Goal: Contribute content

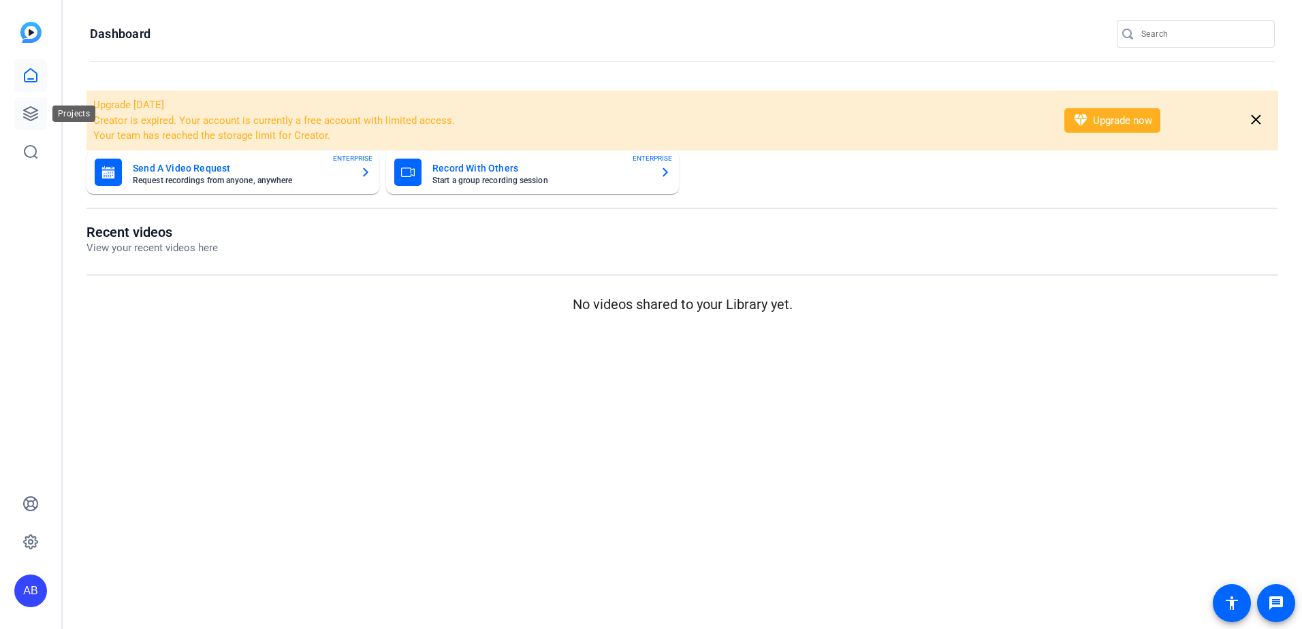
click at [22, 124] on link at bounding box center [30, 113] width 33 height 33
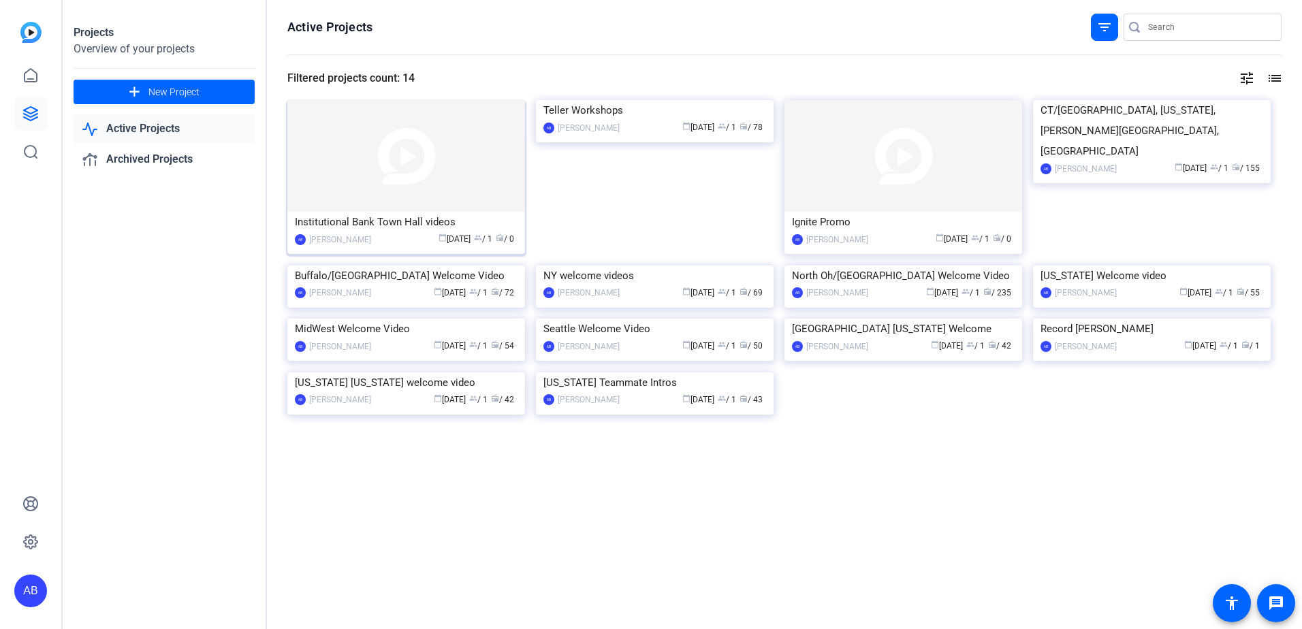
click at [456, 188] on img at bounding box center [406, 156] width 238 height 112
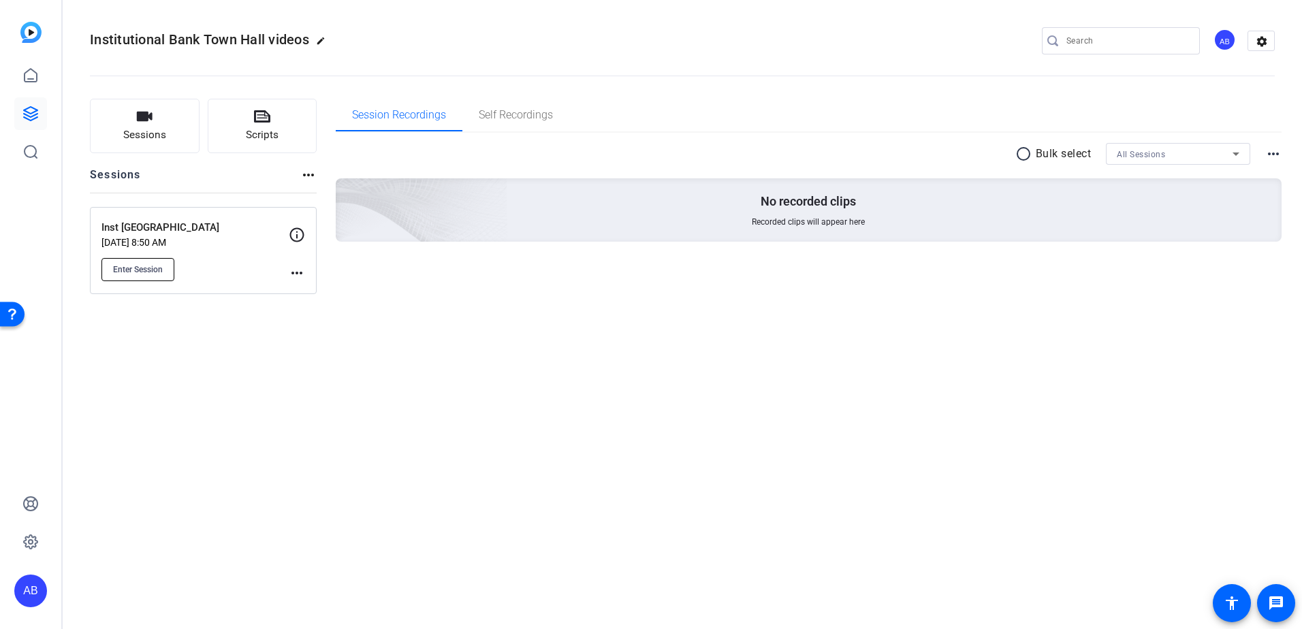
click at [162, 264] on span "Enter Session" at bounding box center [138, 269] width 50 height 11
click at [196, 238] on p "Oct 13, 2025 @ 8:50 AM" at bounding box center [194, 242] width 187 height 11
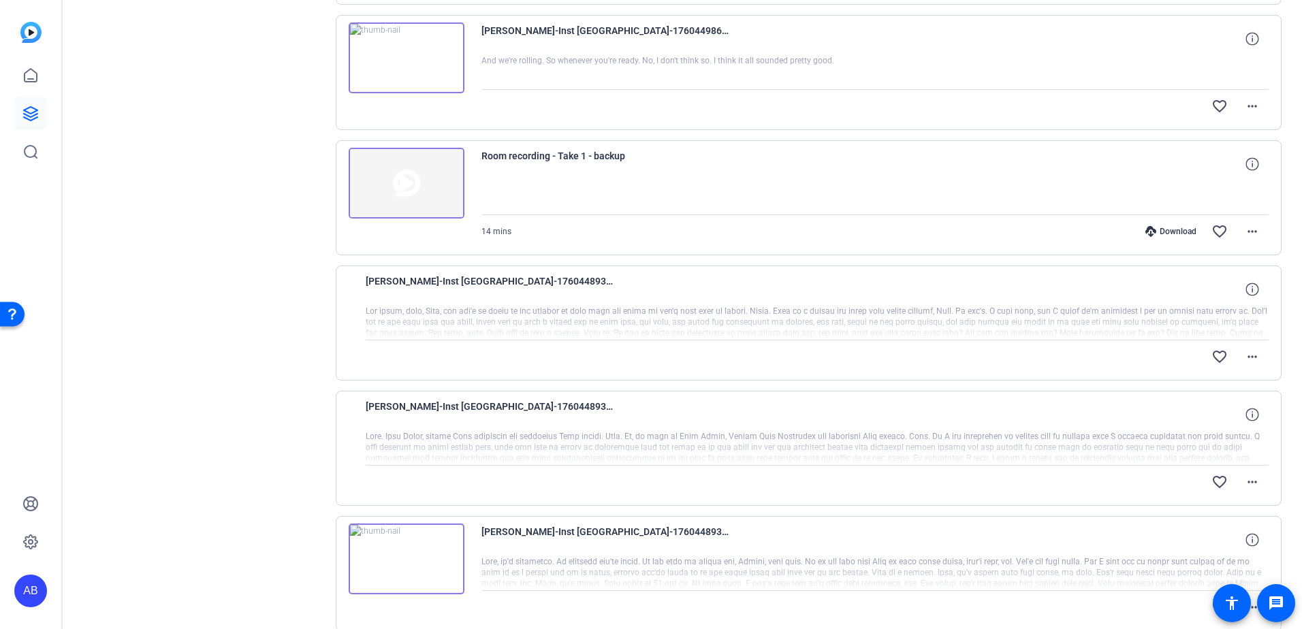
scroll to position [608, 0]
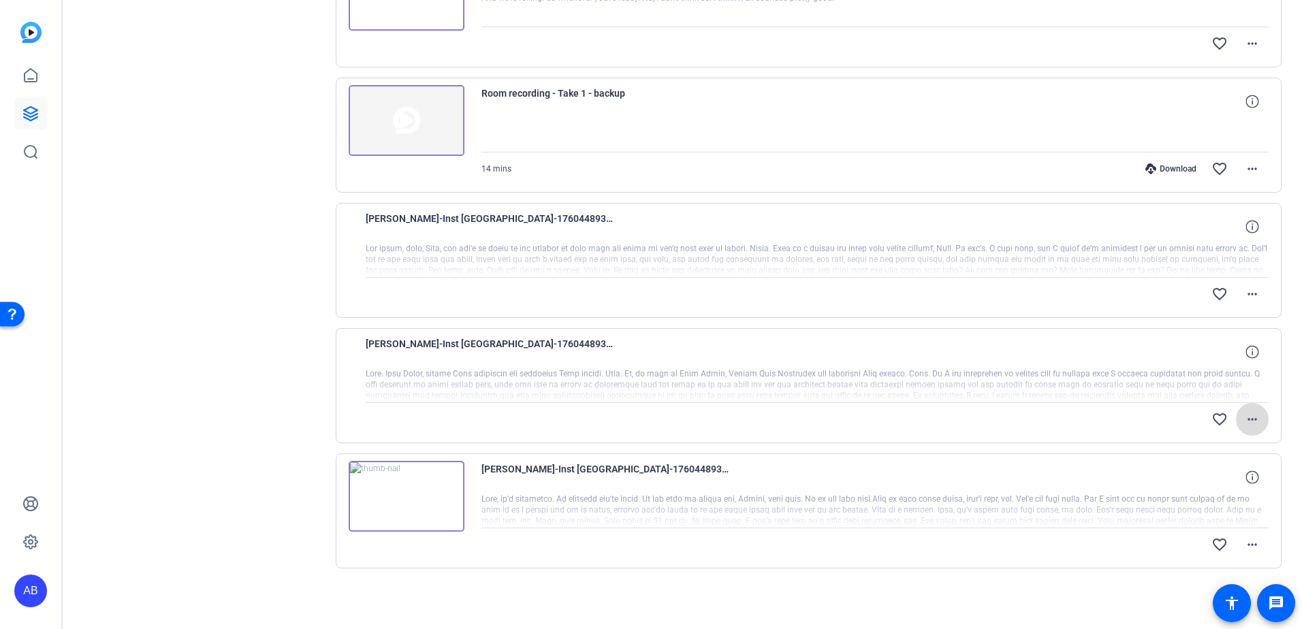
click at [1245, 418] on mat-icon "more_horiz" at bounding box center [1253, 419] width 16 height 16
click at [1025, 430] on div at bounding box center [651, 314] width 1302 height 629
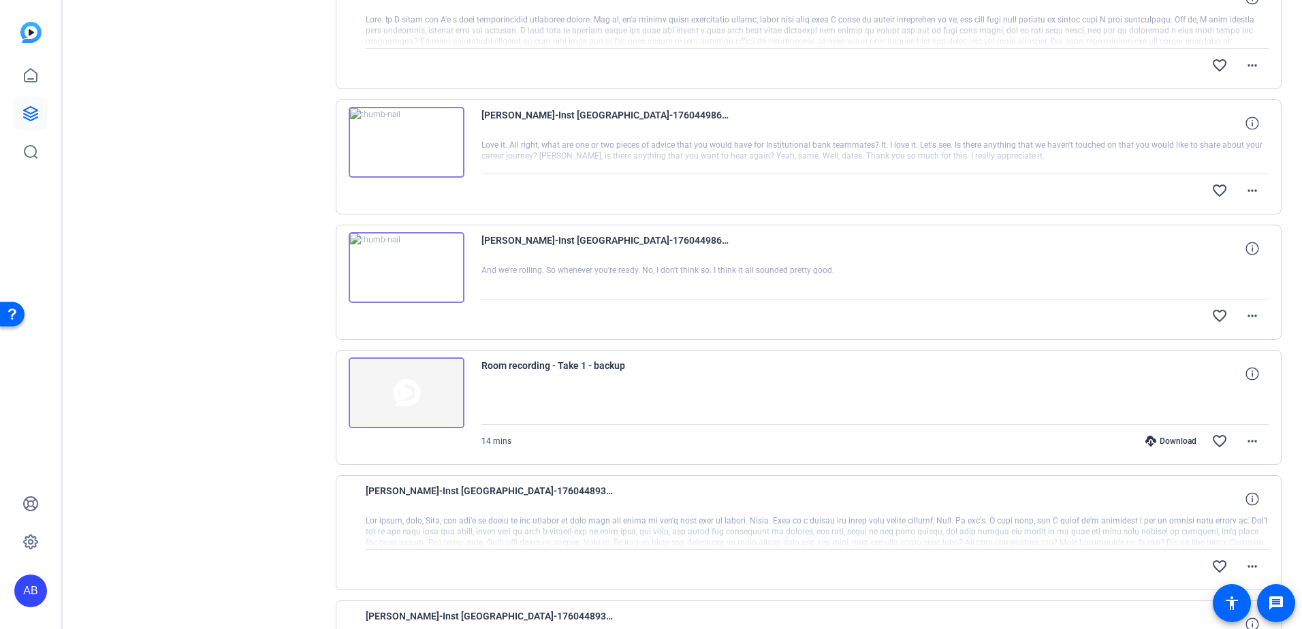
scroll to position [63, 0]
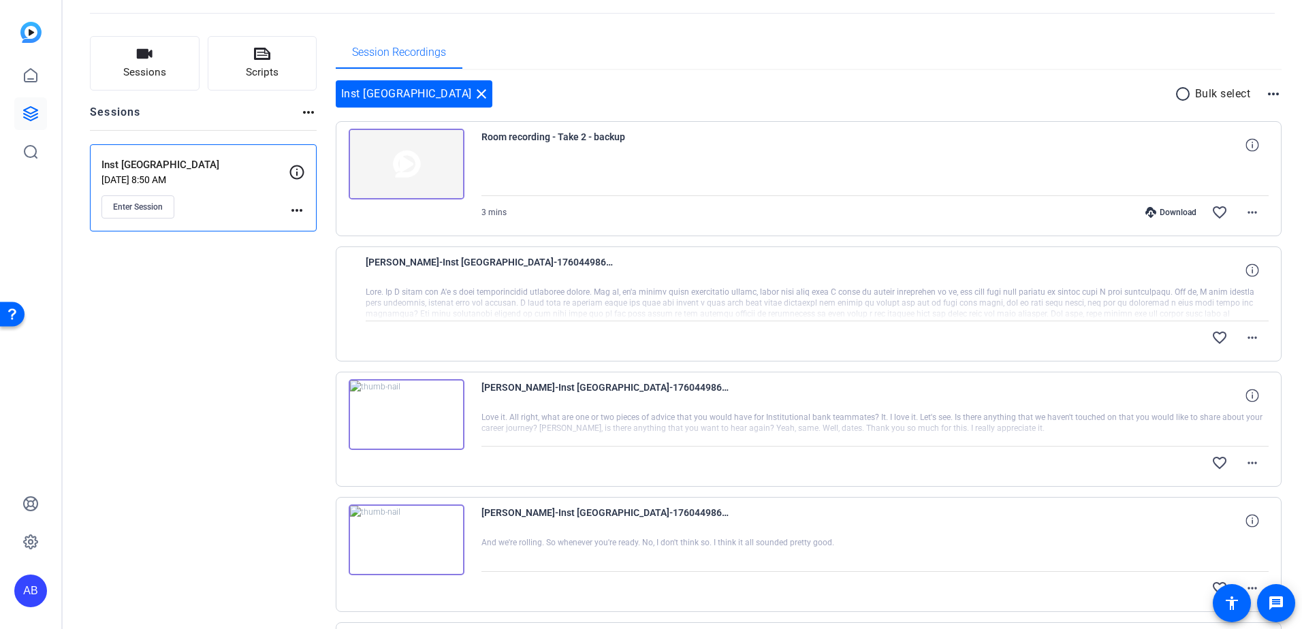
click at [229, 191] on div "Inst Bank Town Hall Oct 13, 2025 @ 8:50 AM Enter Session" at bounding box center [194, 187] width 187 height 61
click at [473, 94] on mat-icon "close" at bounding box center [481, 94] width 16 height 16
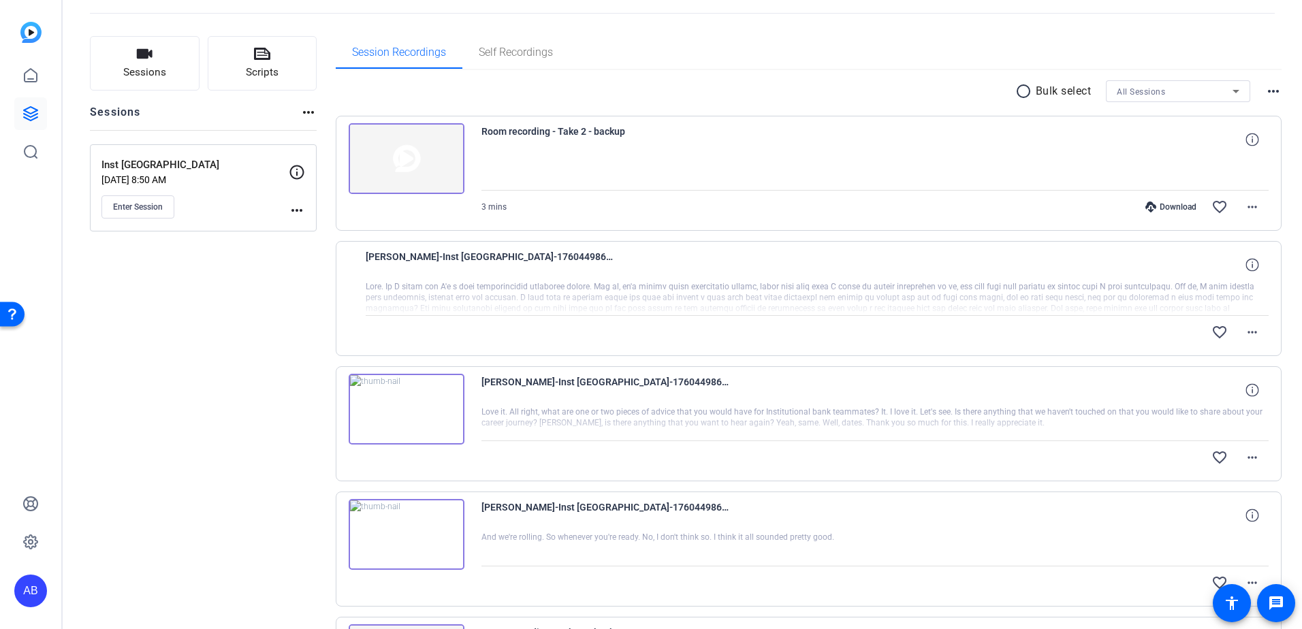
click at [207, 163] on p "Inst [GEOGRAPHIC_DATA]" at bounding box center [194, 165] width 187 height 16
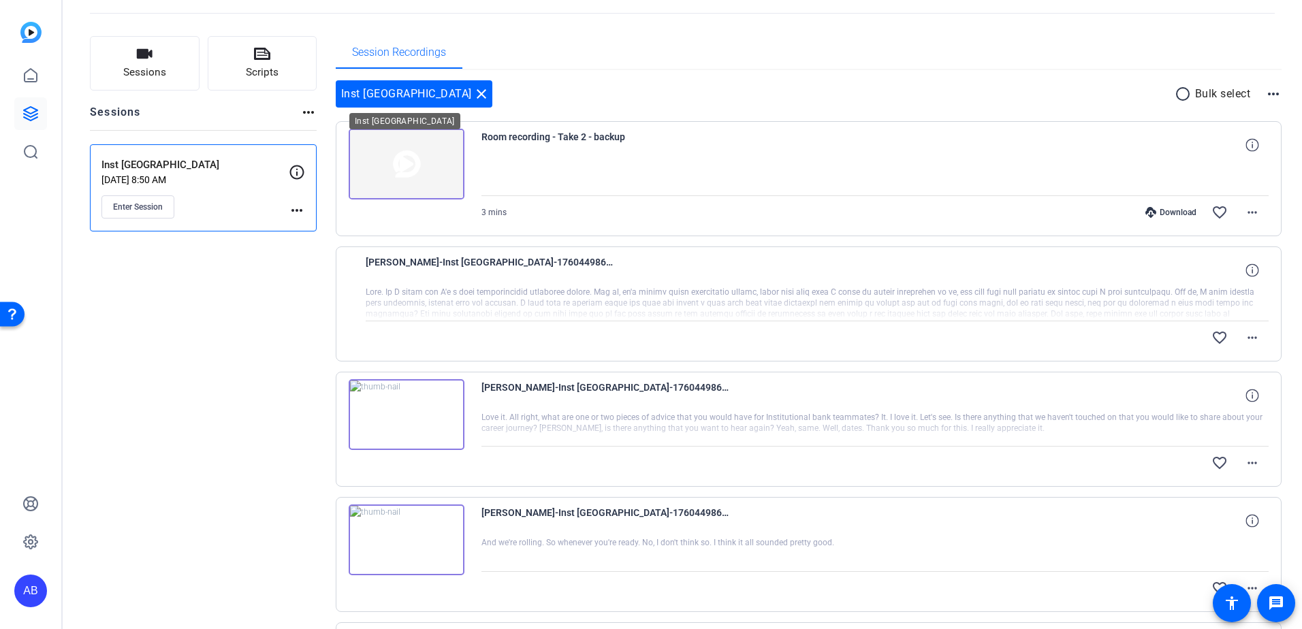
click at [473, 97] on mat-icon "close" at bounding box center [481, 94] width 16 height 16
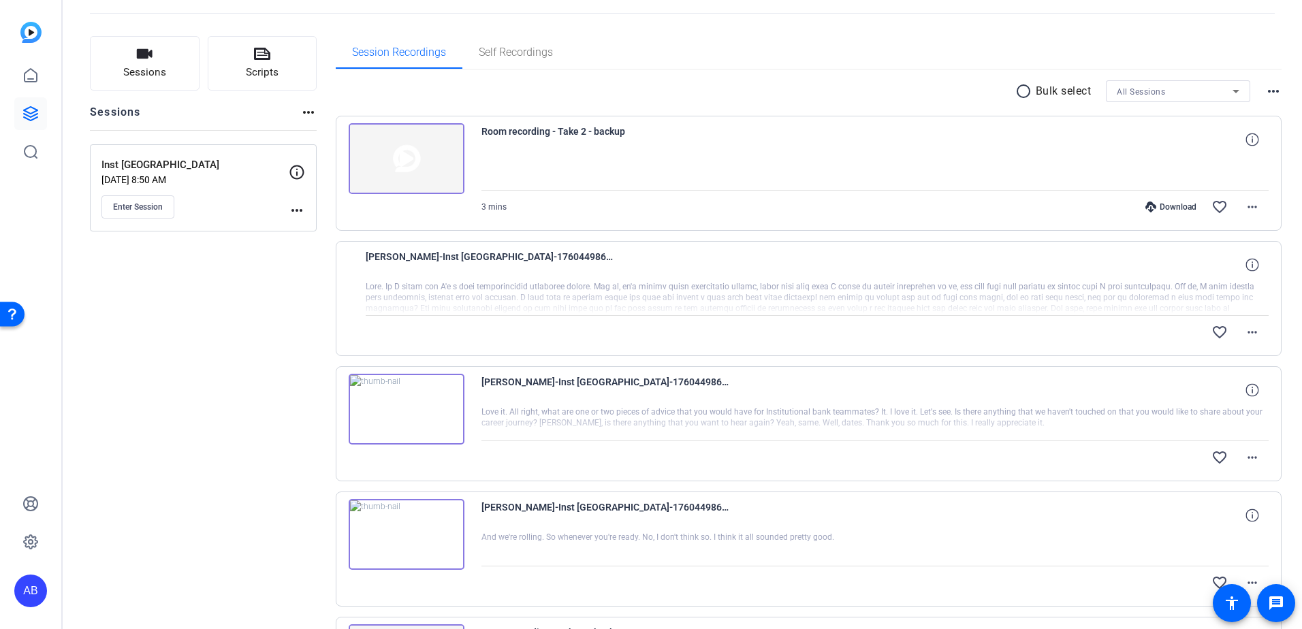
click at [262, 183] on p "Oct 13, 2025 @ 8:50 AM" at bounding box center [194, 179] width 187 height 11
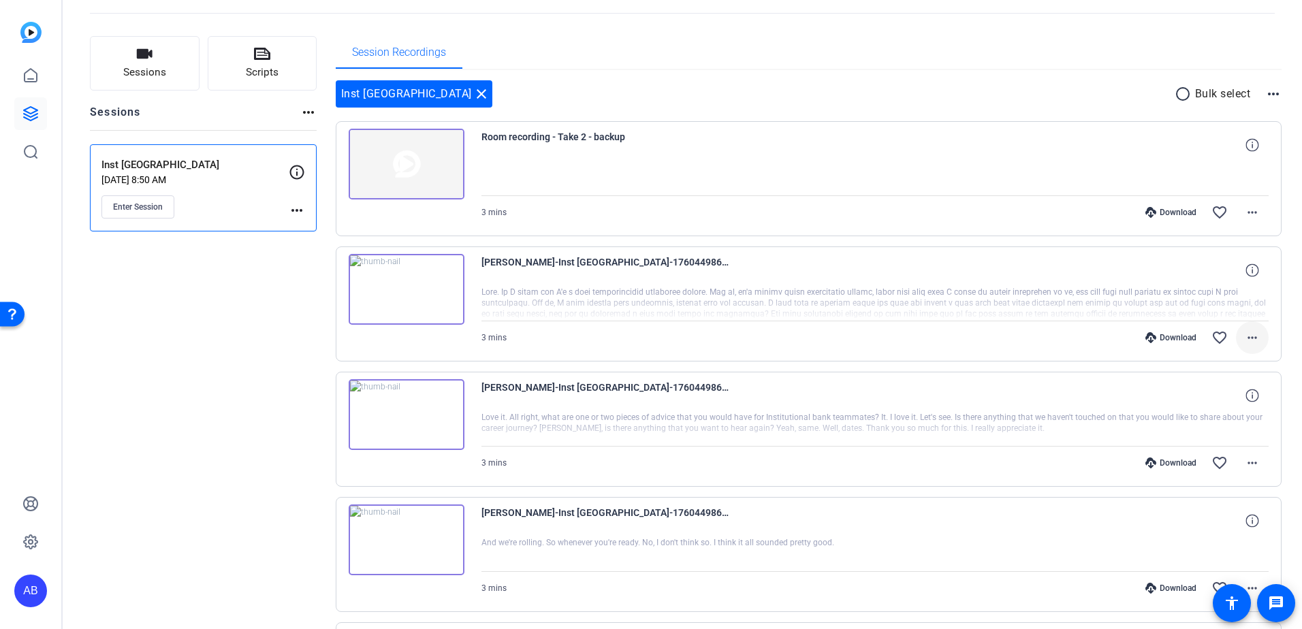
click at [1245, 334] on mat-icon "more_horiz" at bounding box center [1253, 338] width 16 height 16
click at [1230, 397] on span "Download MP4" at bounding box center [1211, 400] width 82 height 16
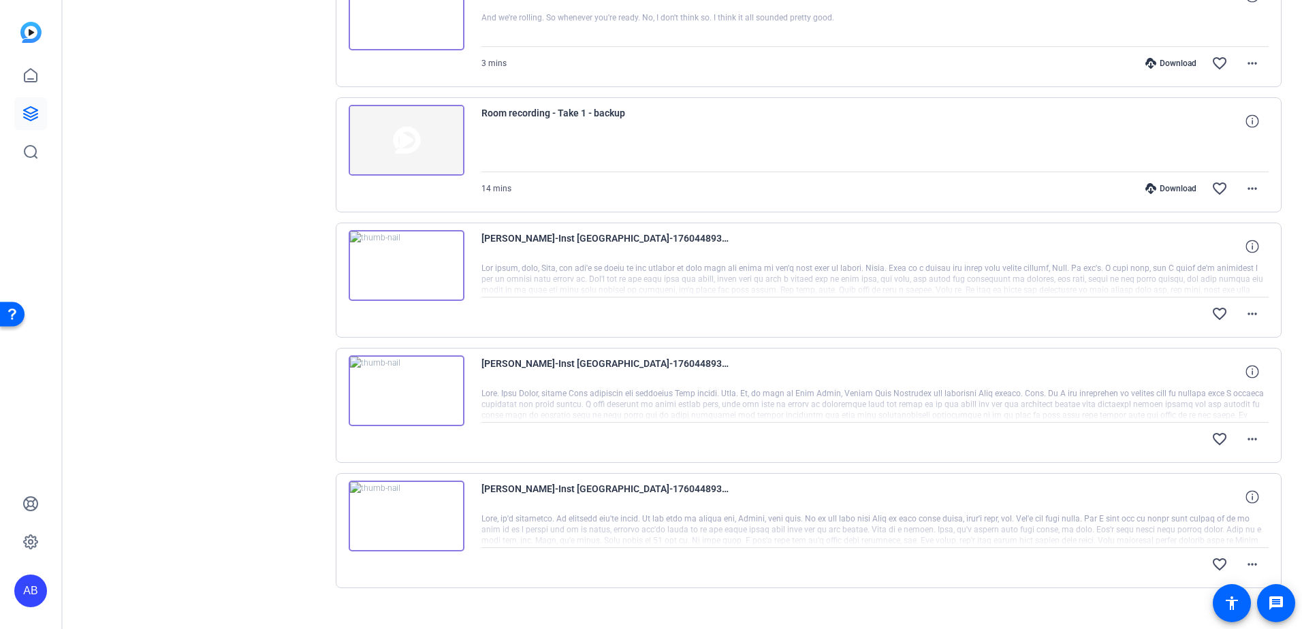
scroll to position [608, 0]
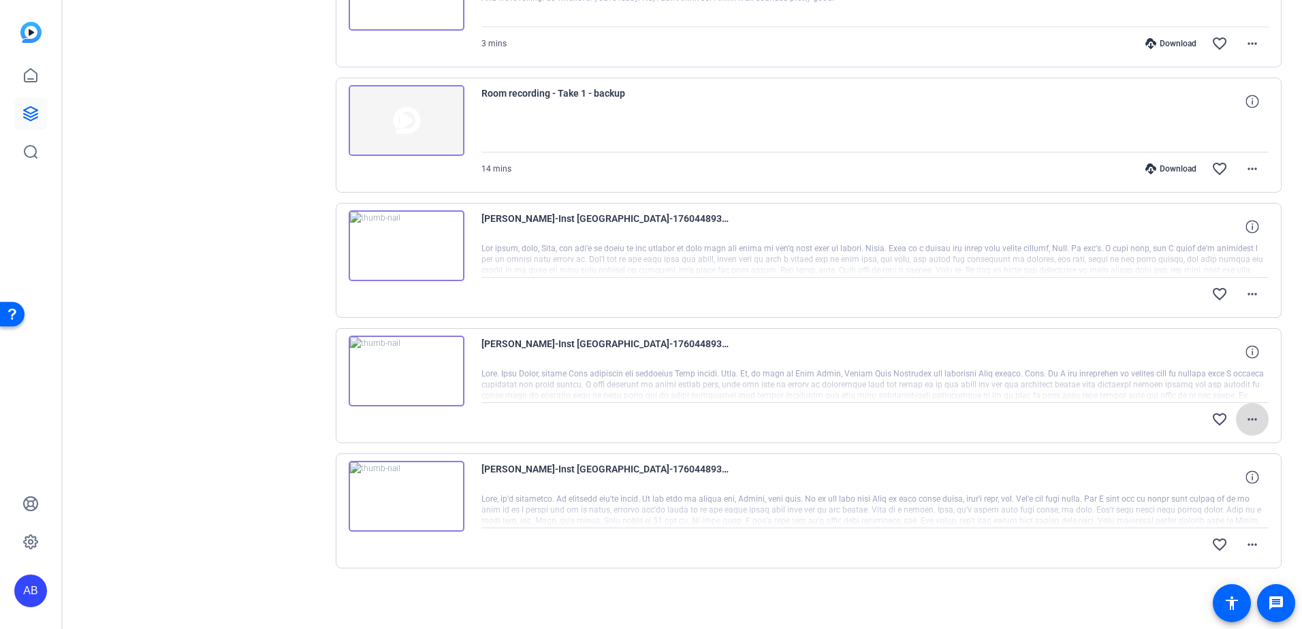
click at [1245, 422] on mat-icon "more_horiz" at bounding box center [1253, 419] width 16 height 16
click at [1033, 420] on div at bounding box center [651, 314] width 1302 height 629
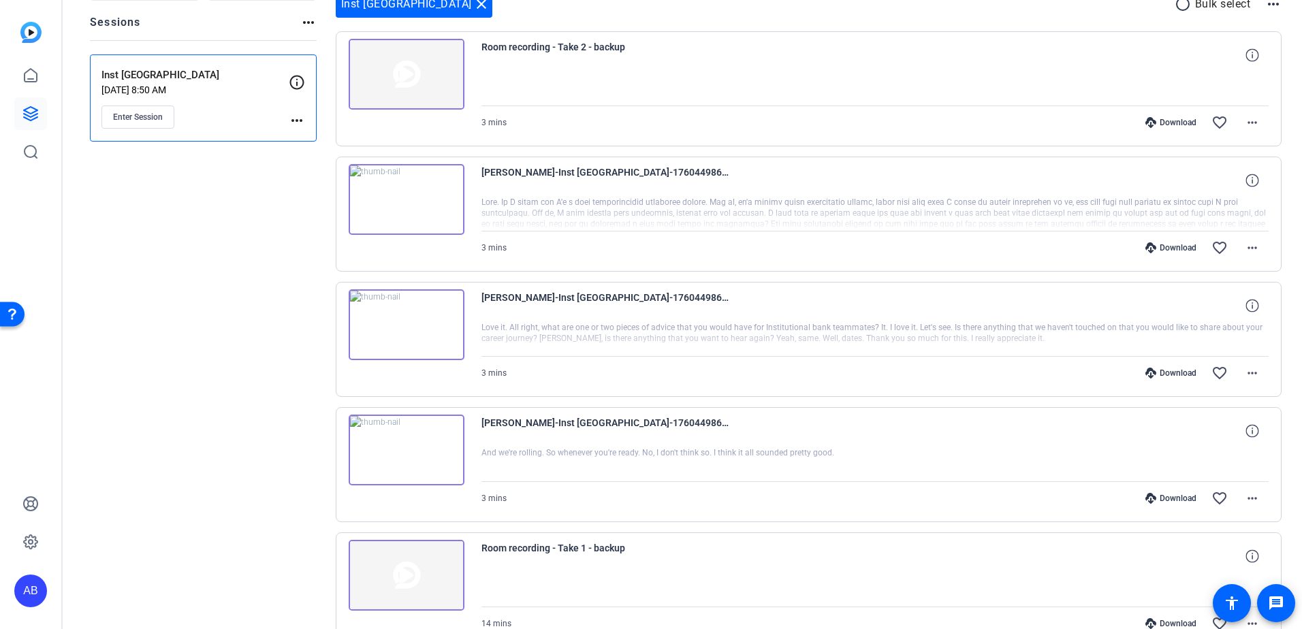
scroll to position [0, 0]
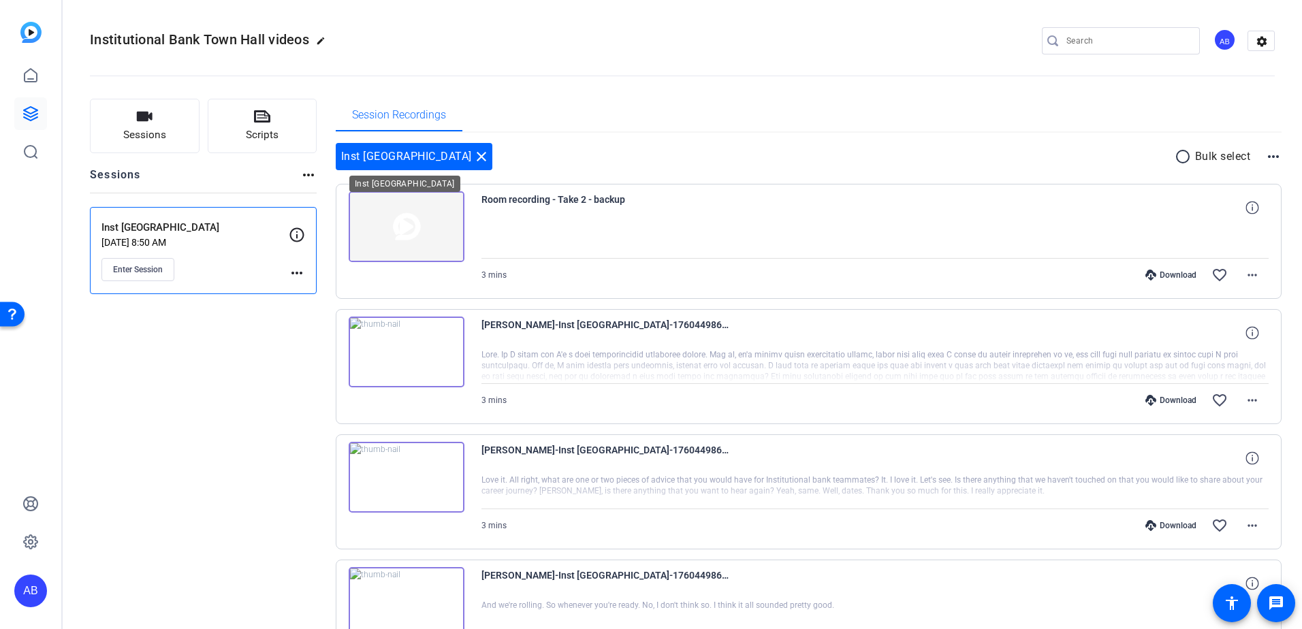
click at [473, 156] on mat-icon "close" at bounding box center [481, 157] width 16 height 16
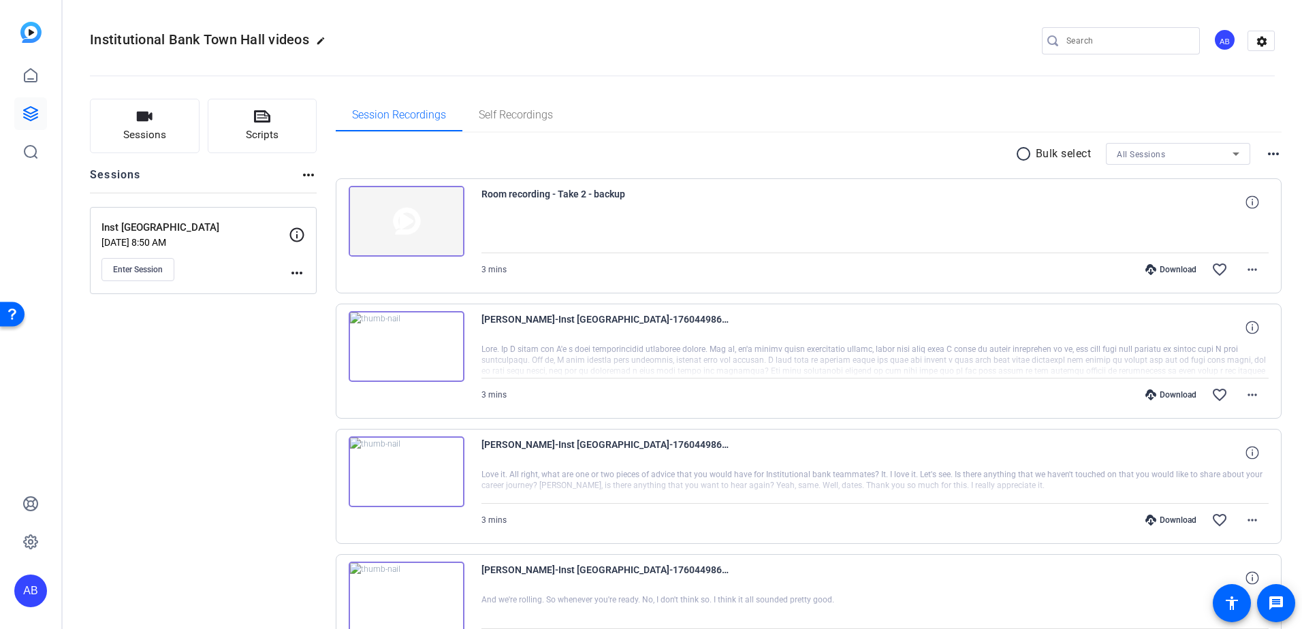
click at [245, 243] on p "Oct 13, 2025 @ 8:50 AM" at bounding box center [194, 242] width 187 height 11
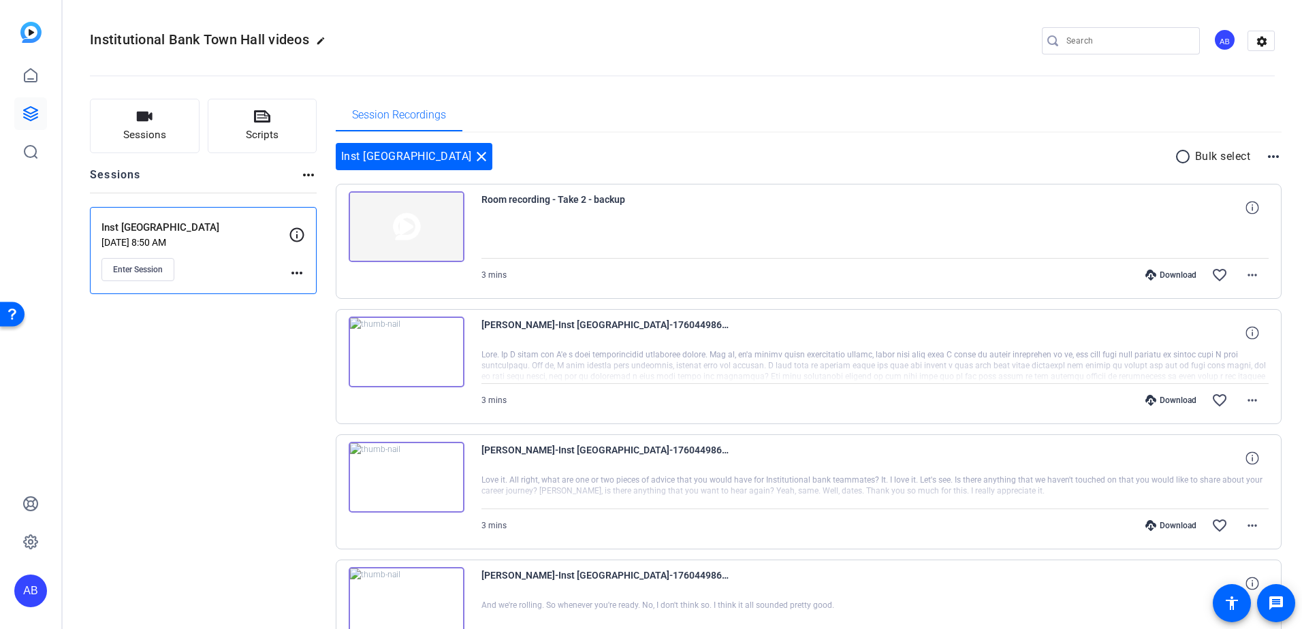
click at [473, 155] on mat-icon "close" at bounding box center [481, 157] width 16 height 16
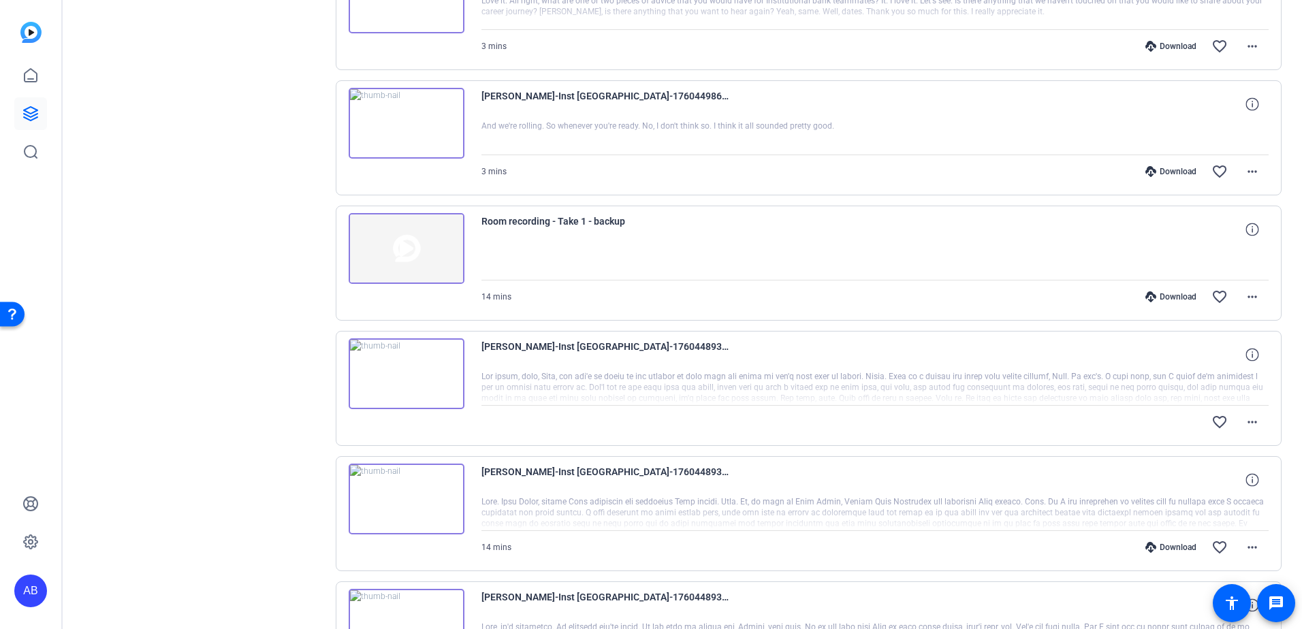
scroll to position [602, 0]
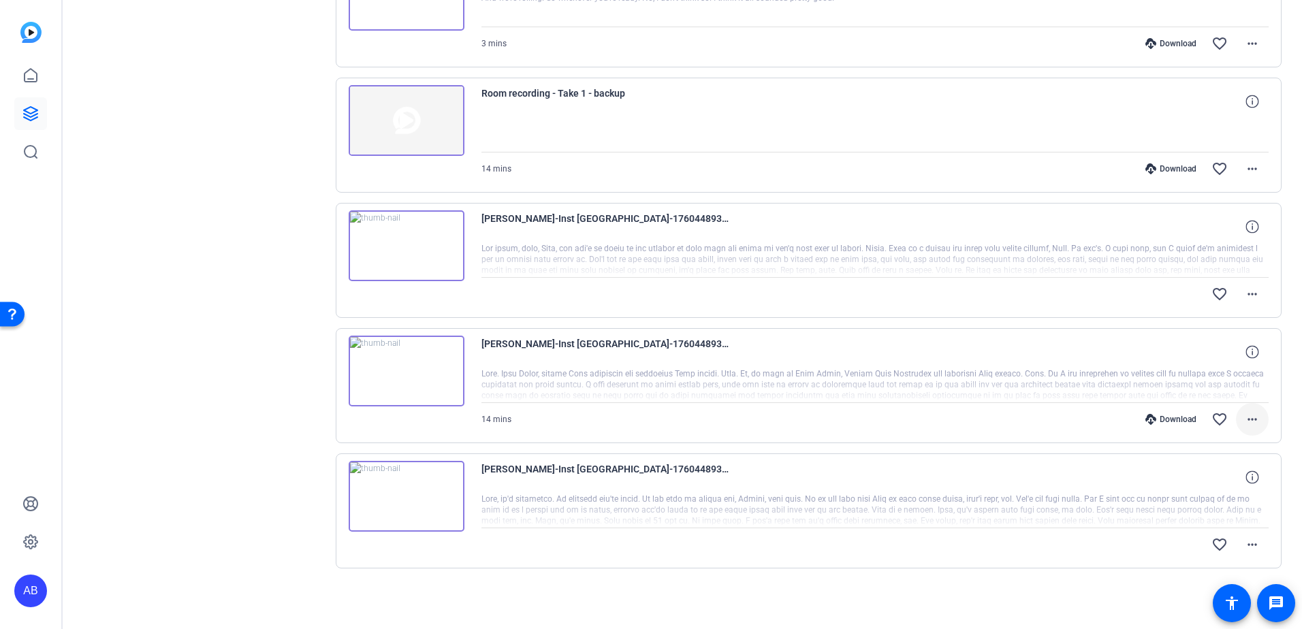
click at [1245, 423] on mat-icon "more_horiz" at bounding box center [1253, 419] width 16 height 16
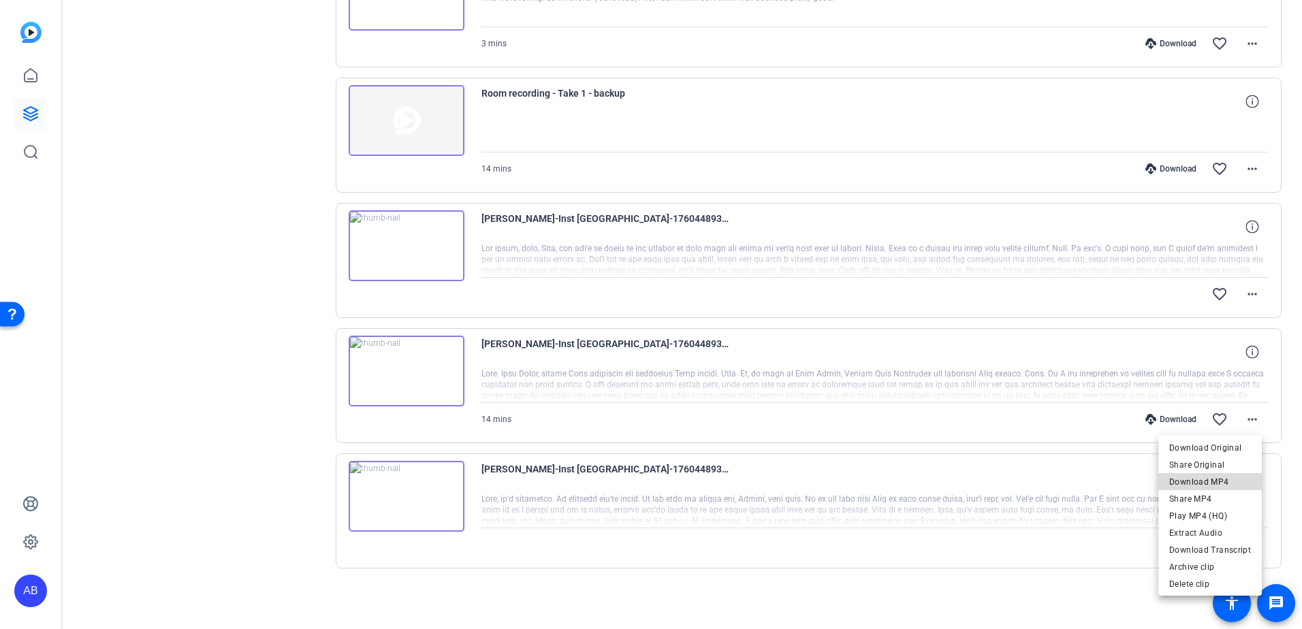
click at [1223, 479] on span "Download MP4" at bounding box center [1211, 482] width 82 height 16
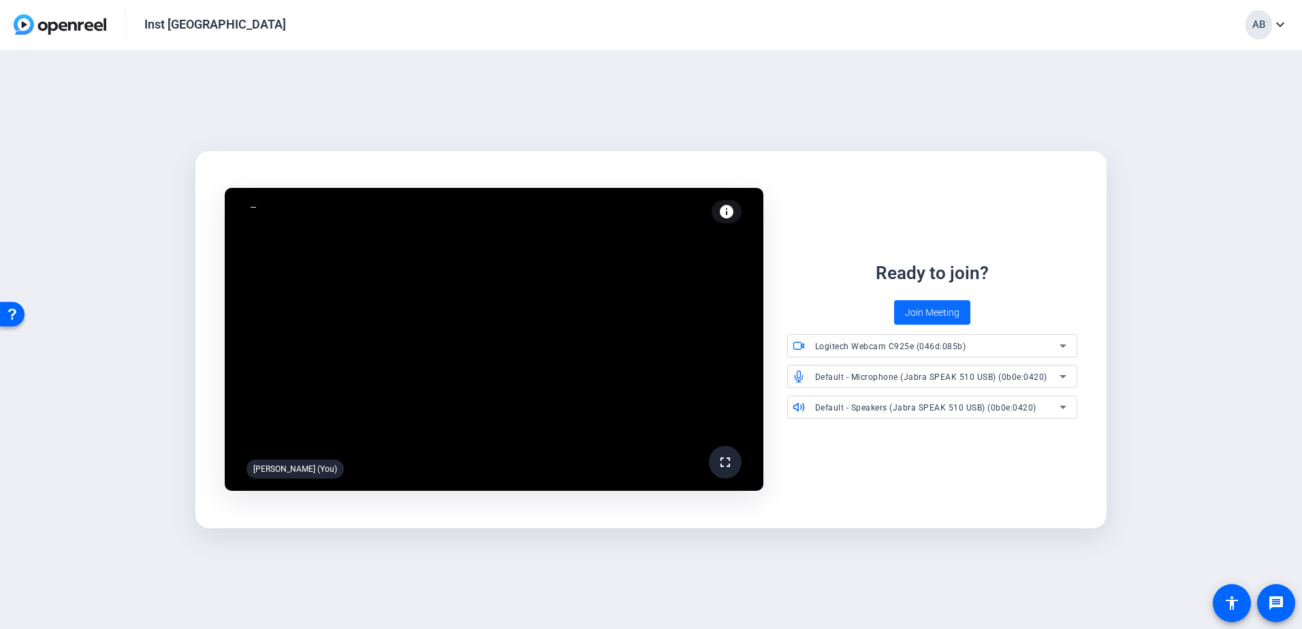
click at [930, 313] on span "Join Meeting" at bounding box center [932, 313] width 54 height 14
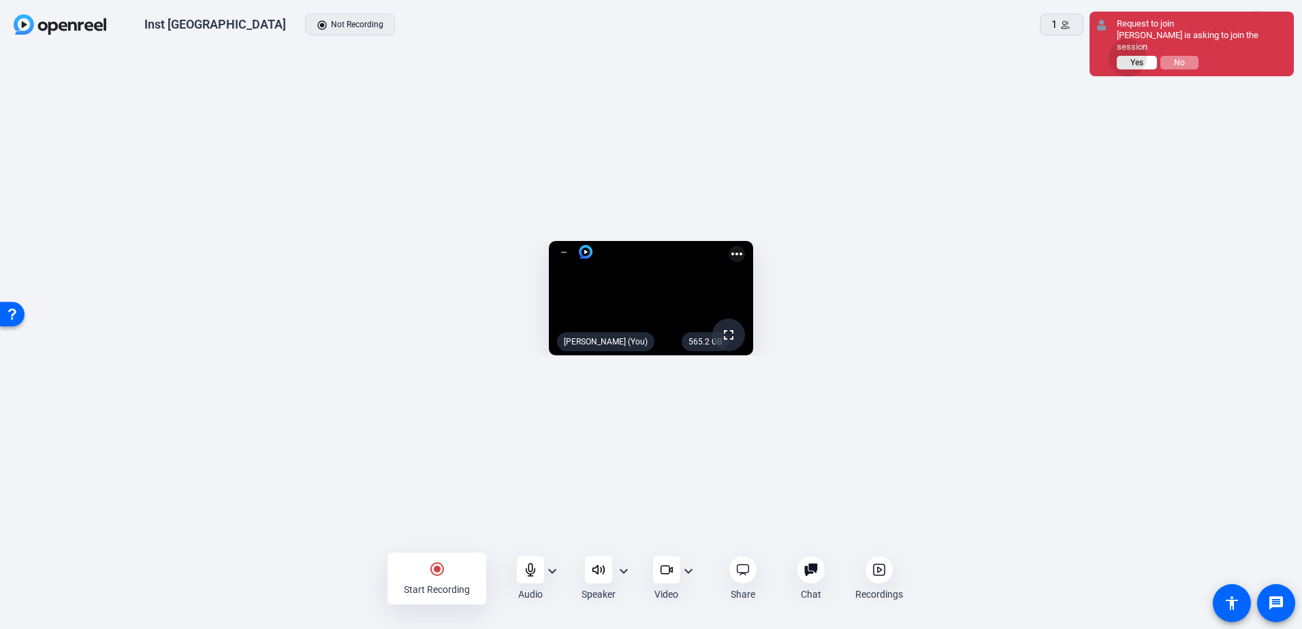
click at [1131, 58] on span "Yes" at bounding box center [1137, 63] width 13 height 10
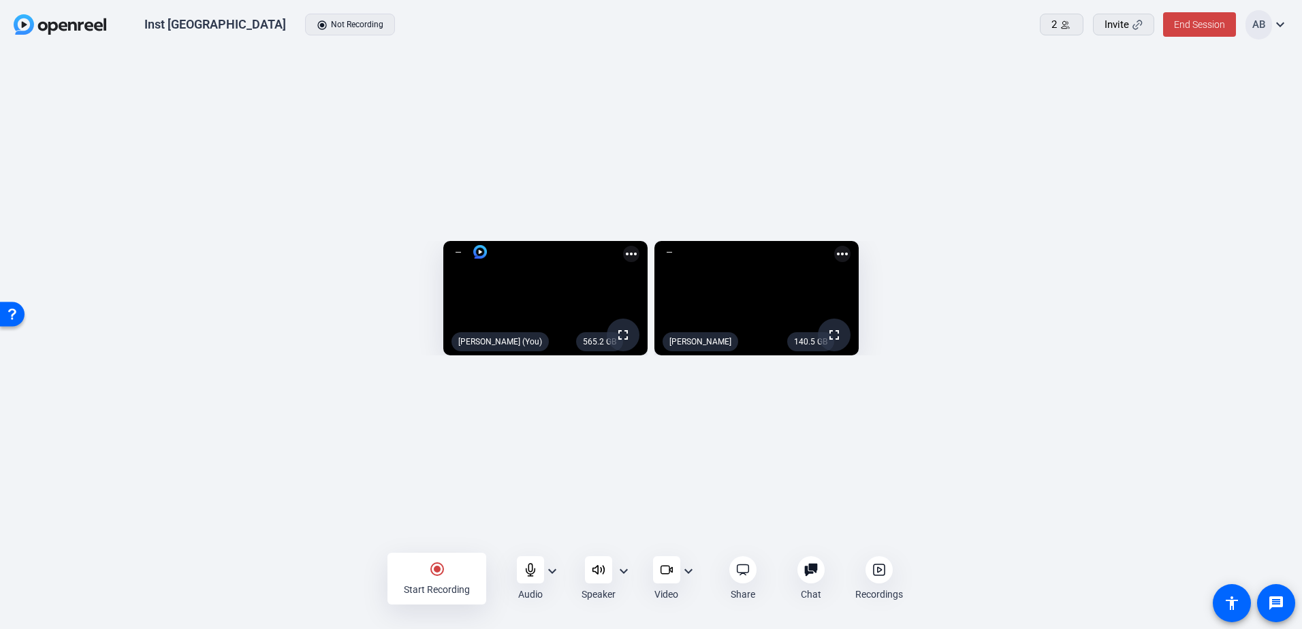
click at [553, 573] on mat-icon "expand_more" at bounding box center [552, 571] width 16 height 16
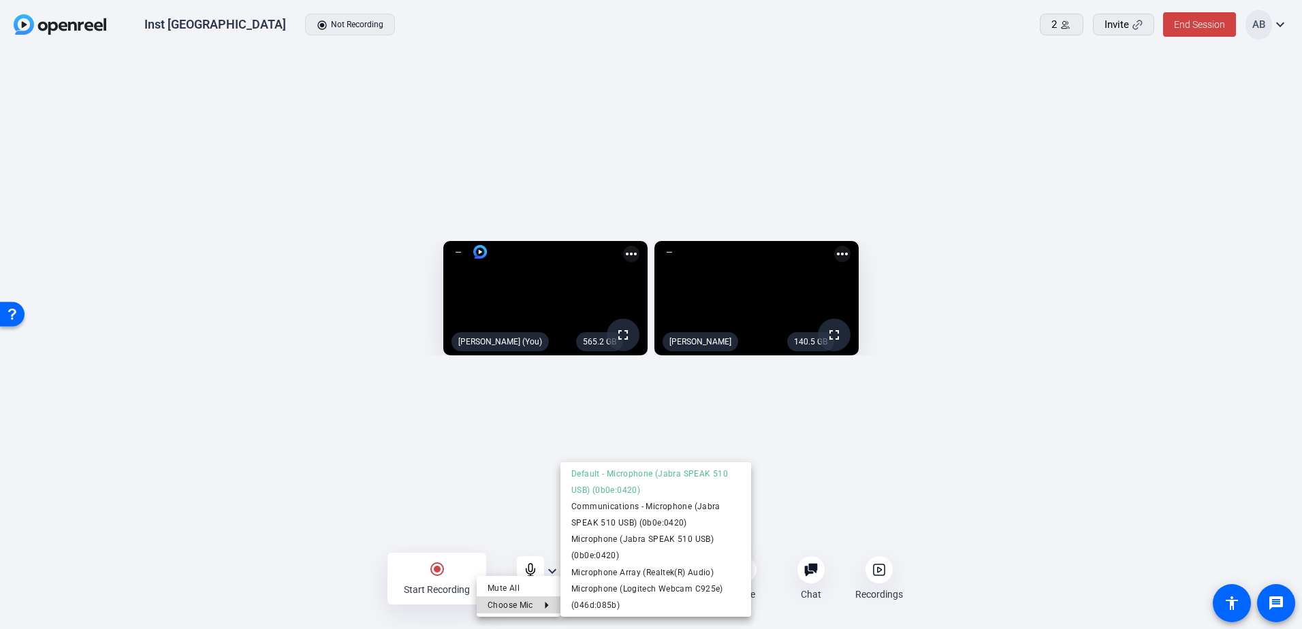
click at [548, 597] on button "Choose Mic" at bounding box center [519, 605] width 84 height 17
click at [867, 518] on div at bounding box center [651, 314] width 1302 height 629
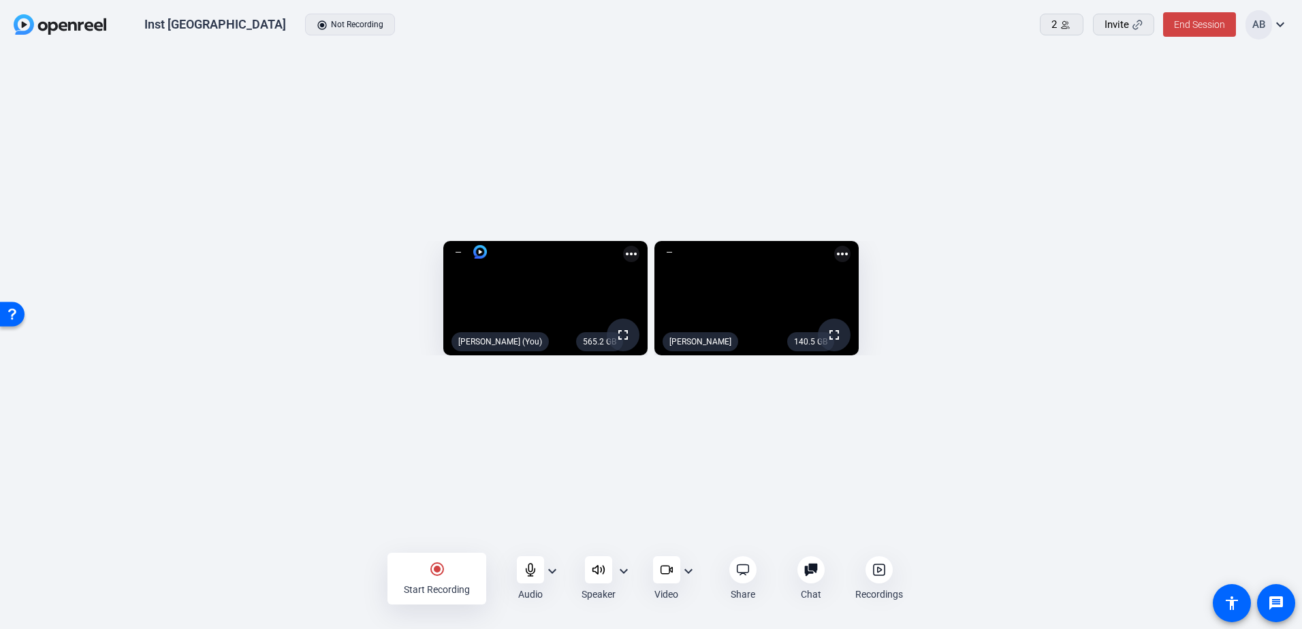
click at [851, 246] on mat-icon "more_horiz" at bounding box center [842, 254] width 16 height 16
click at [1183, 93] on div at bounding box center [651, 314] width 1302 height 629
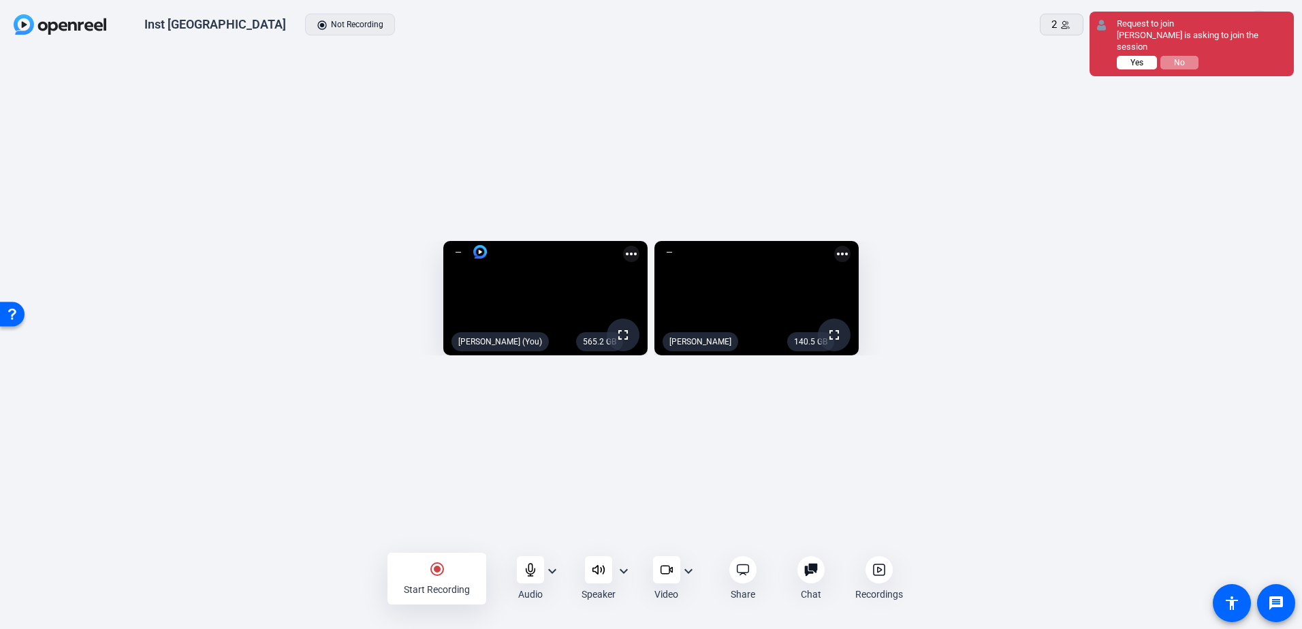
click at [1129, 64] on button "Yes" at bounding box center [1137, 63] width 40 height 14
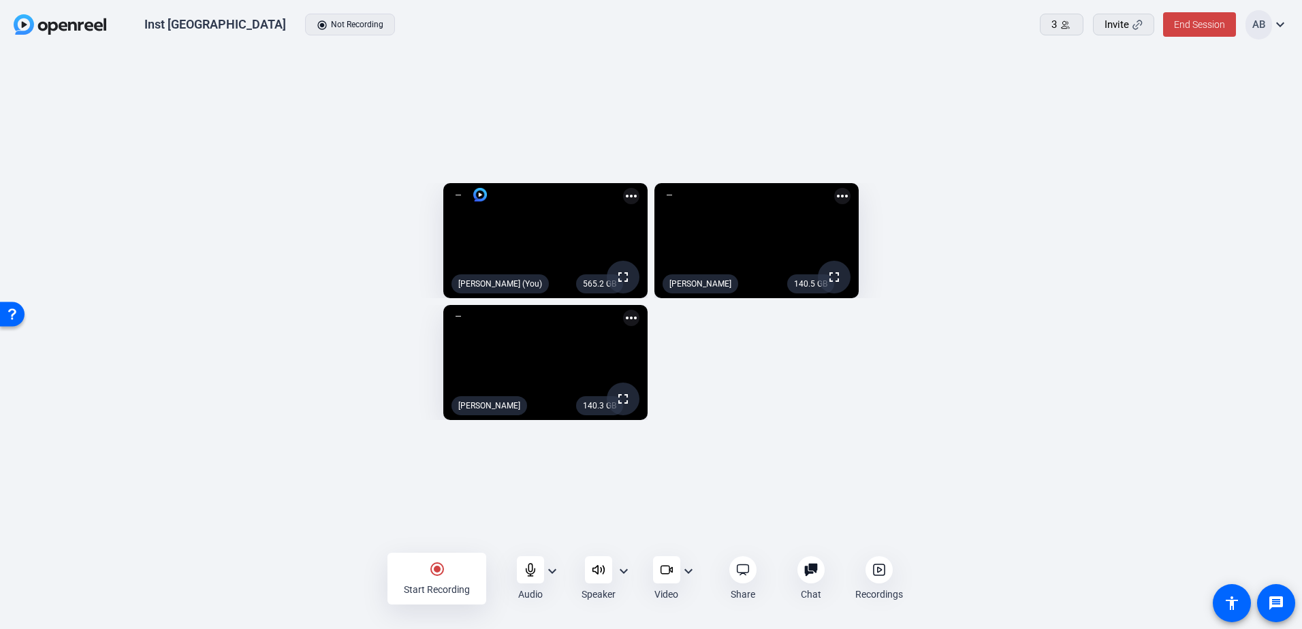
click at [422, 581] on div "radio_button_checked Start Recording" at bounding box center [437, 579] width 99 height 52
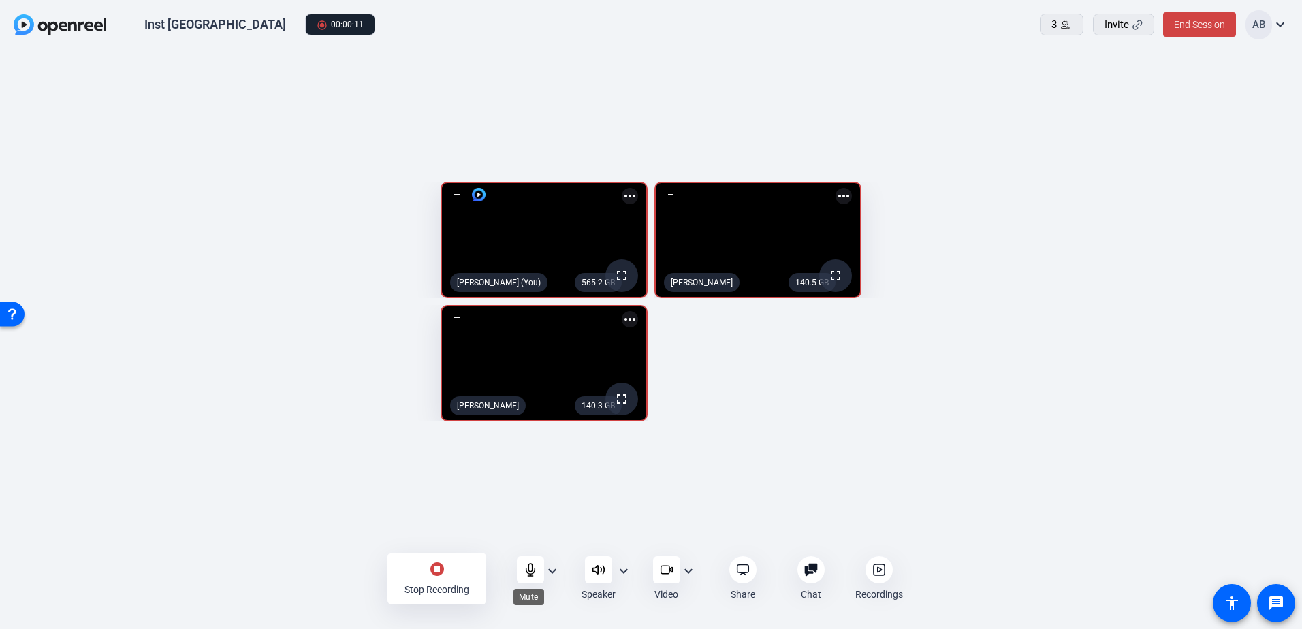
click at [535, 569] on icon at bounding box center [530, 570] width 9 height 12
click at [529, 569] on icon at bounding box center [531, 570] width 12 height 12
click at [527, 574] on icon at bounding box center [531, 570] width 14 height 14
click at [531, 568] on icon at bounding box center [531, 570] width 14 height 14
click at [535, 573] on icon at bounding box center [531, 570] width 14 height 14
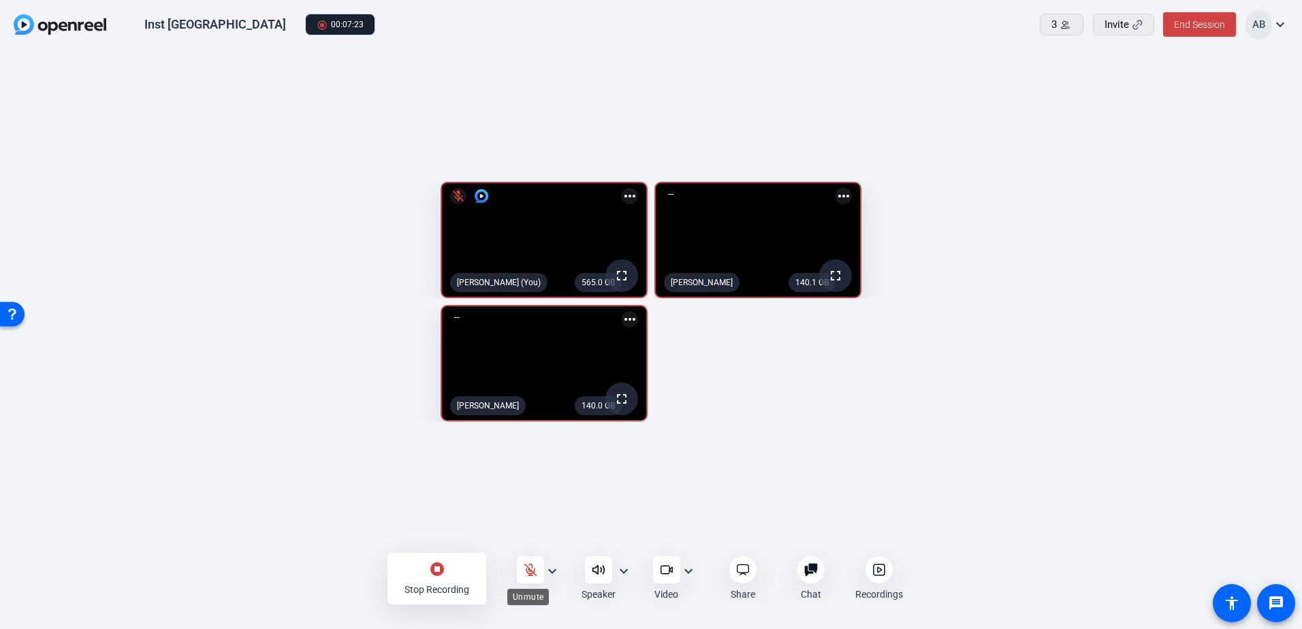
click at [526, 572] on icon at bounding box center [531, 570] width 14 height 14
click at [537, 571] on icon at bounding box center [531, 570] width 14 height 14
click at [537, 580] on div at bounding box center [530, 570] width 27 height 27
click at [526, 578] on div at bounding box center [530, 570] width 27 height 27
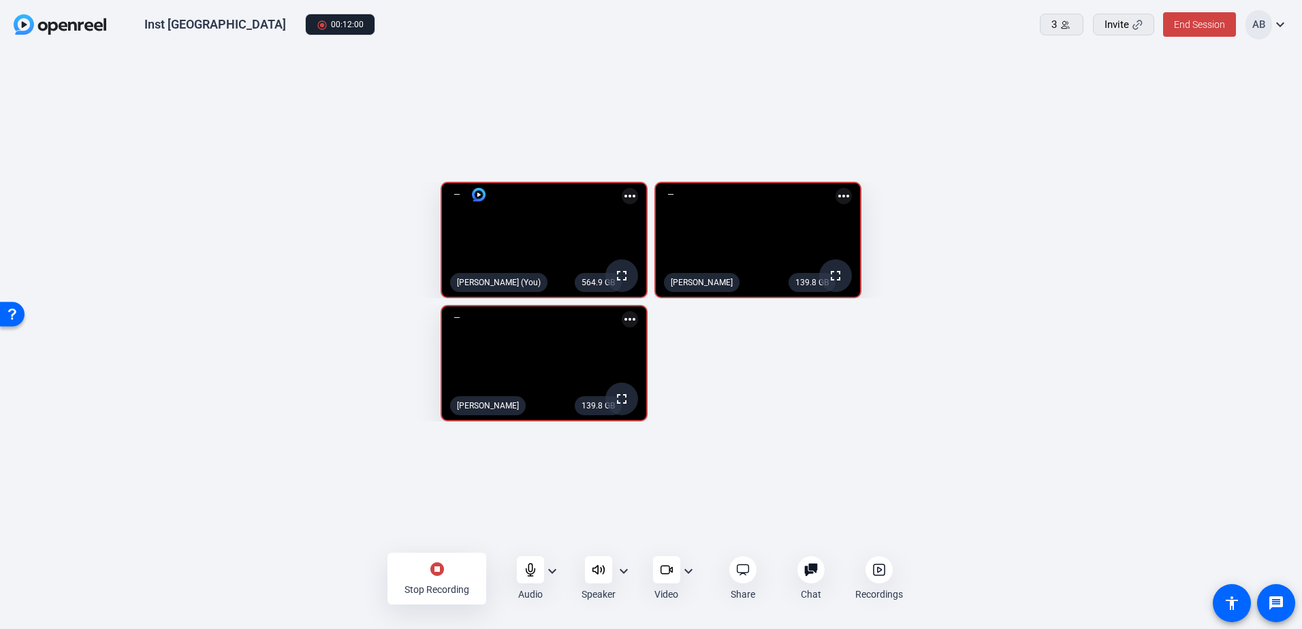
click at [527, 574] on icon at bounding box center [530, 570] width 9 height 12
click at [531, 571] on icon at bounding box center [531, 570] width 12 height 12
click at [528, 572] on icon at bounding box center [531, 570] width 14 height 14
click at [518, 566] on div at bounding box center [530, 570] width 27 height 27
click at [525, 569] on icon at bounding box center [531, 570] width 14 height 14
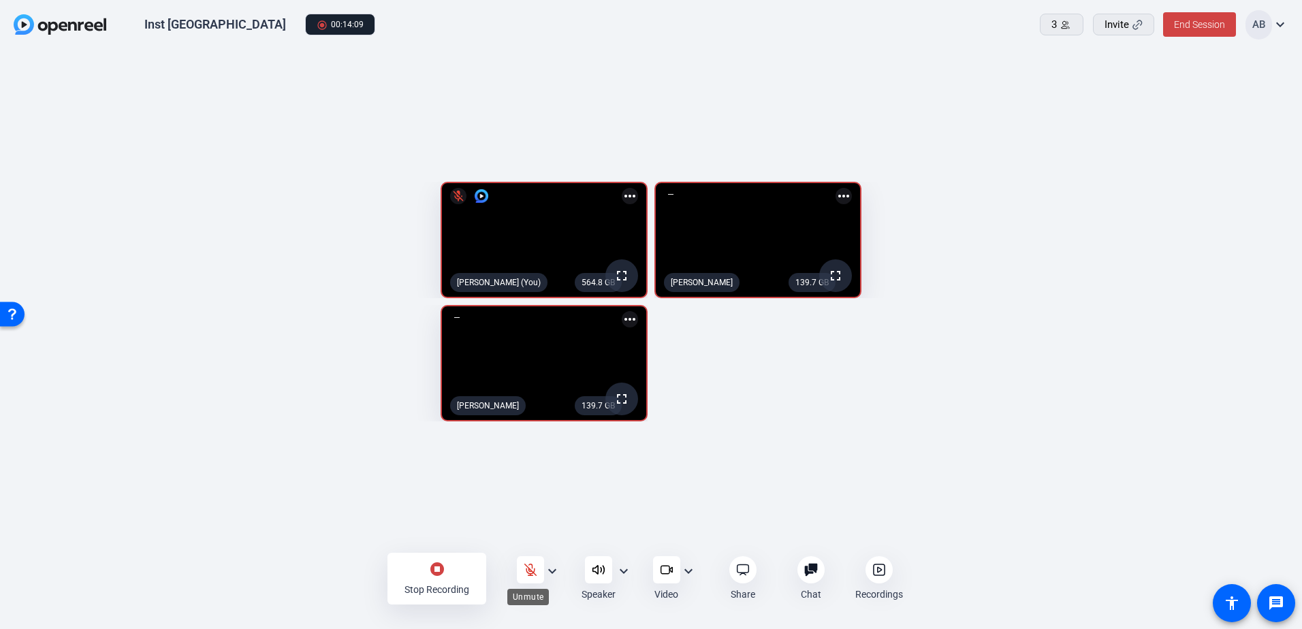
click at [535, 569] on icon at bounding box center [531, 570] width 12 height 12
click at [427, 583] on div "Stop Recording" at bounding box center [437, 590] width 65 height 14
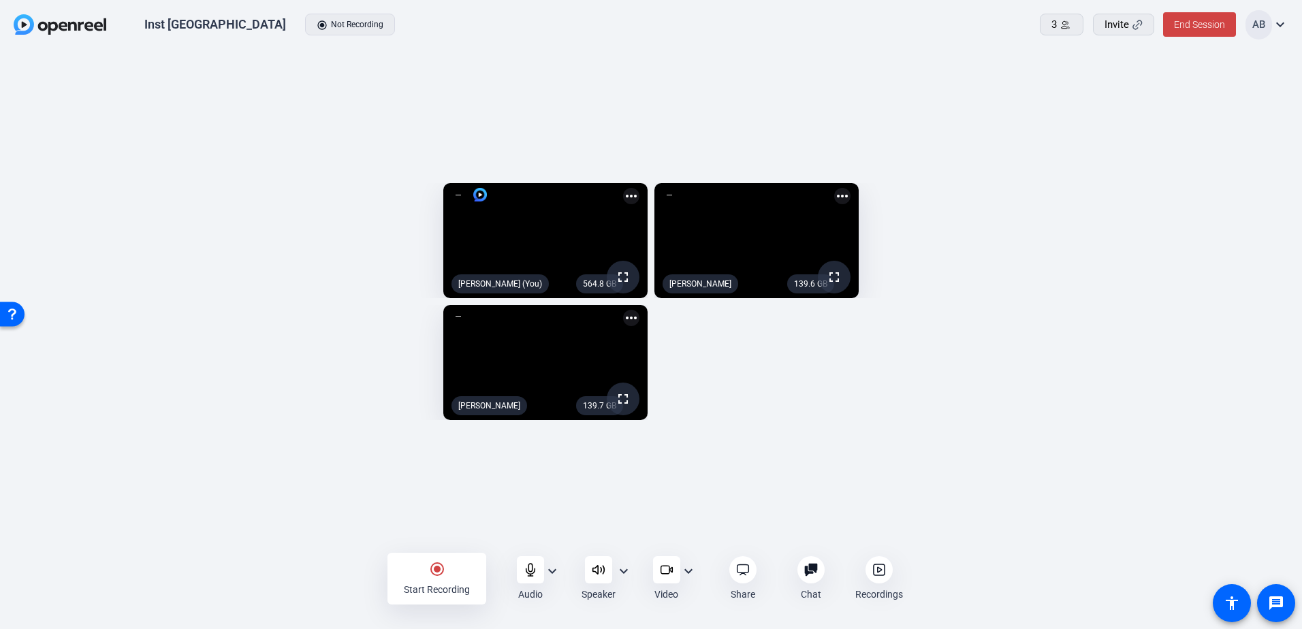
click at [882, 573] on icon at bounding box center [880, 570] width 14 height 14
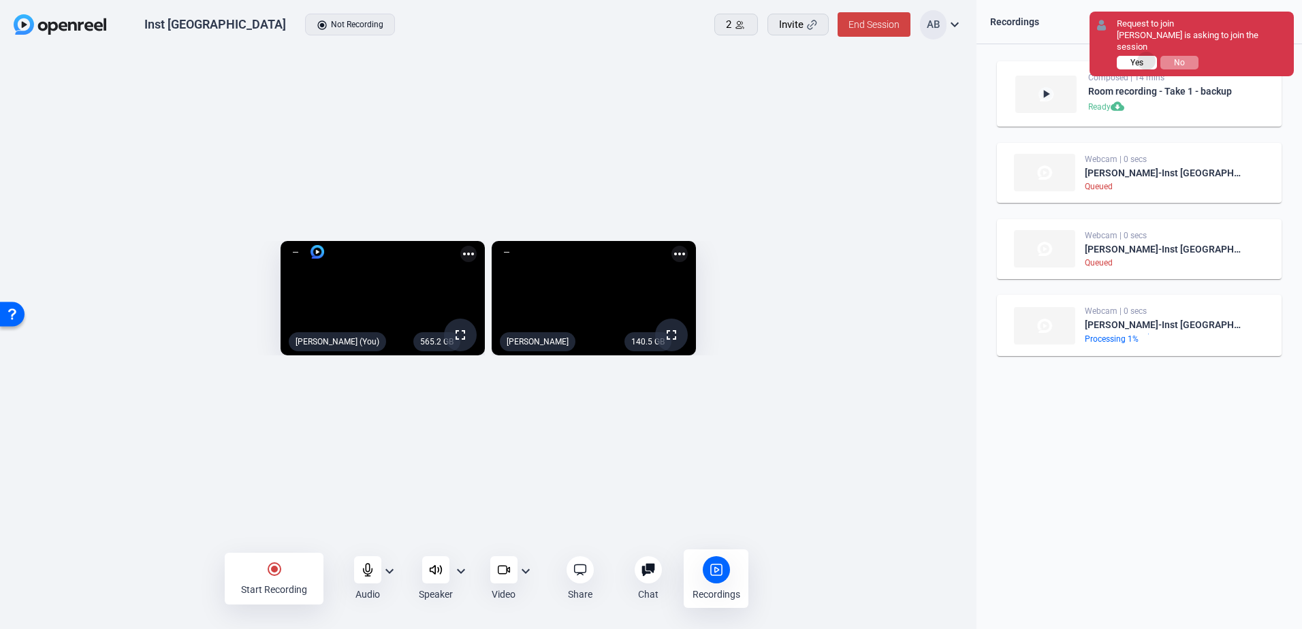
click at [1149, 62] on button "Yes" at bounding box center [1137, 63] width 40 height 14
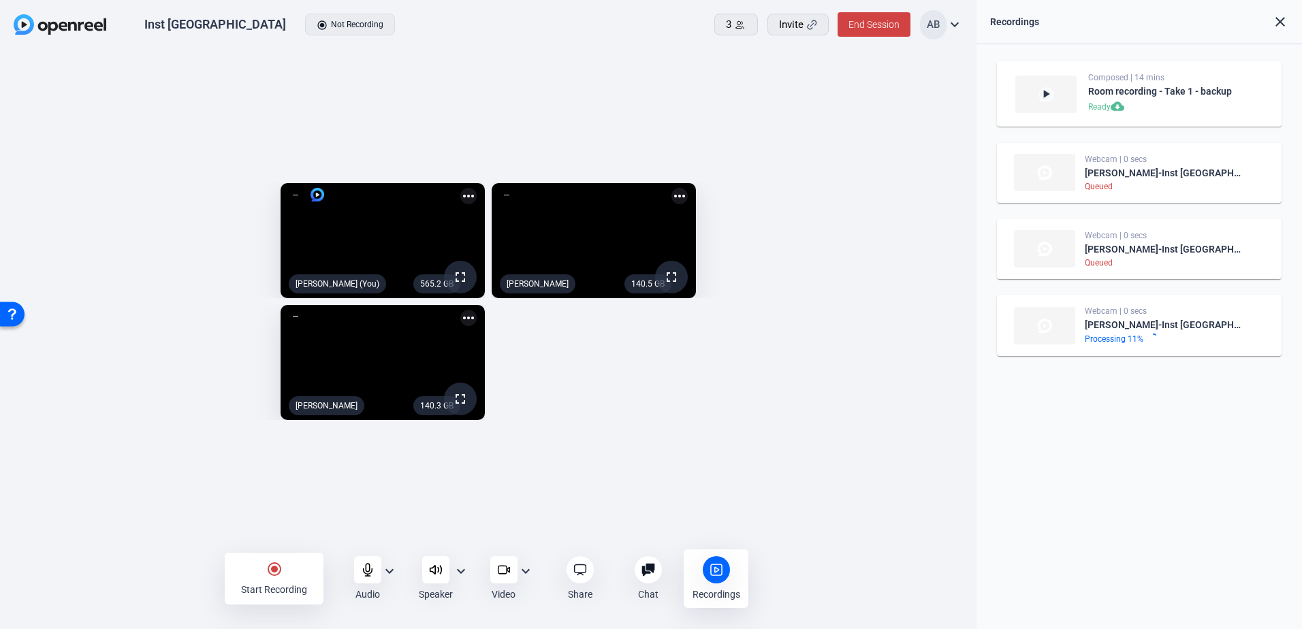
click at [292, 571] on div "radio_button_checked Start Recording" at bounding box center [274, 579] width 99 height 52
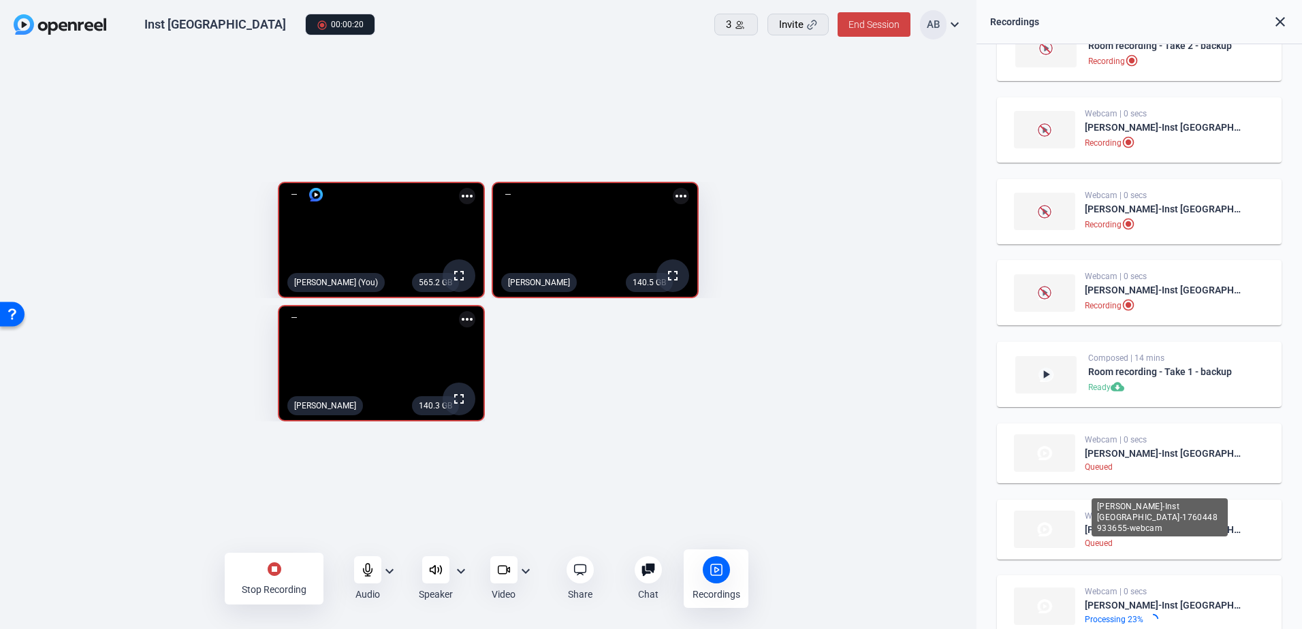
scroll to position [104, 0]
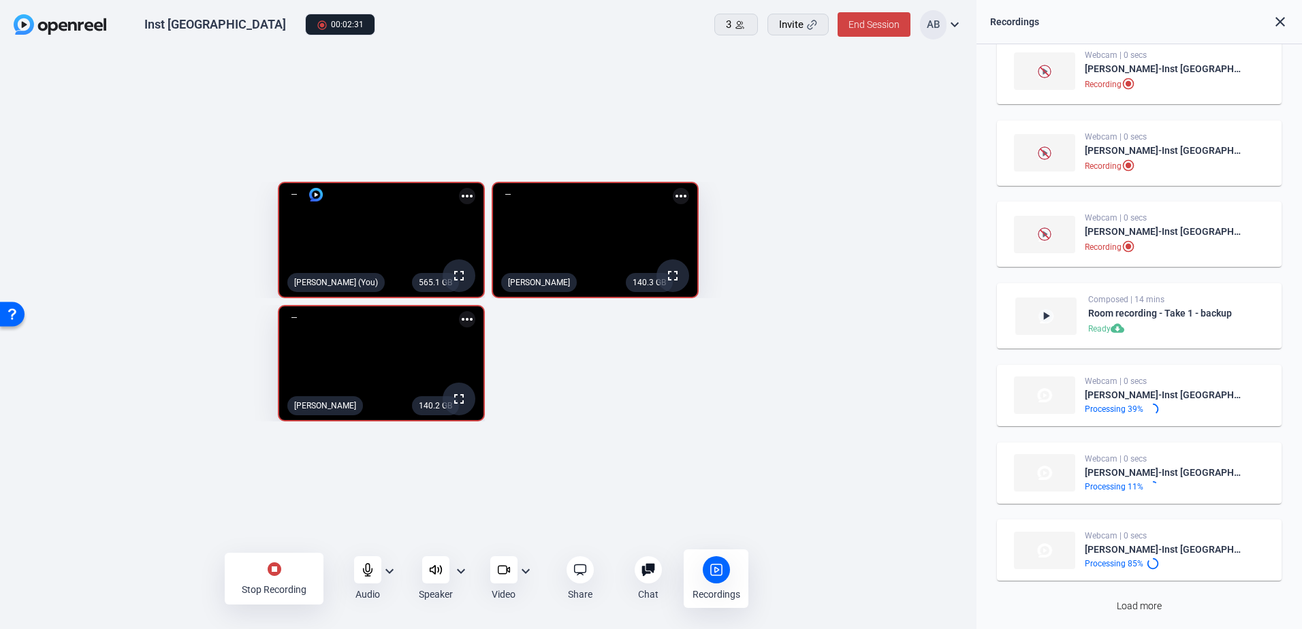
click at [255, 567] on div "stop_circle Stop Recording" at bounding box center [274, 579] width 99 height 52
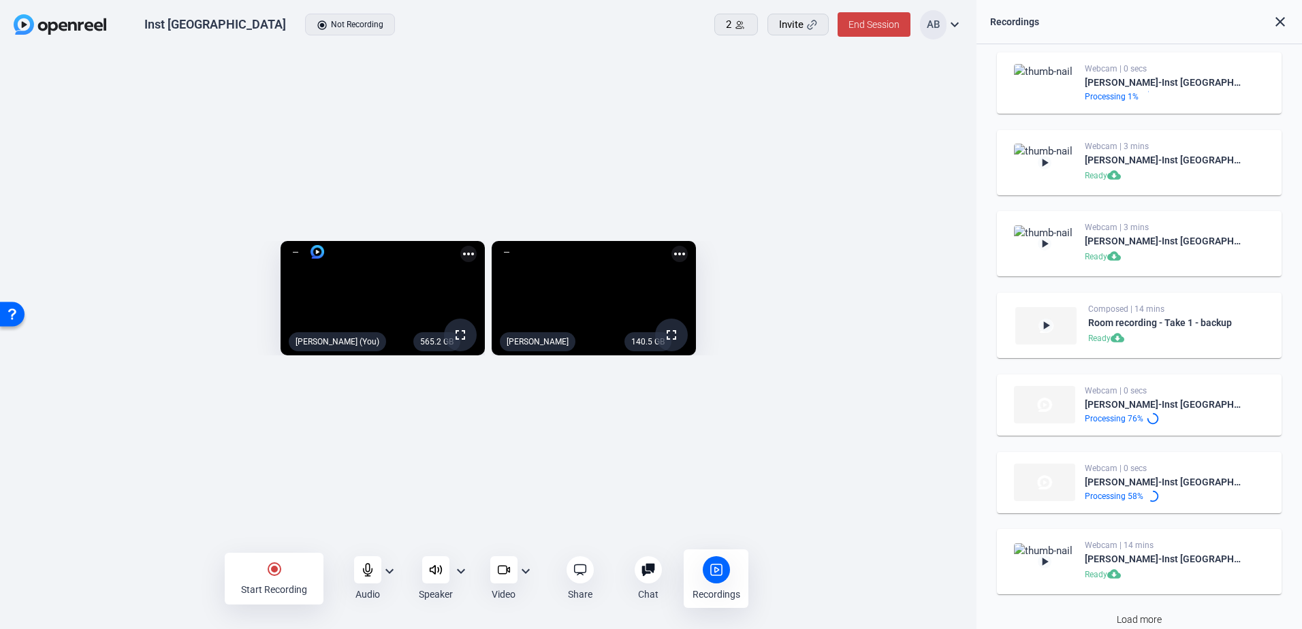
scroll to position [92, 0]
click at [881, 27] on span "End Session" at bounding box center [874, 24] width 51 height 11
click at [872, 80] on span "End Session For All" at bounding box center [836, 87] width 80 height 16
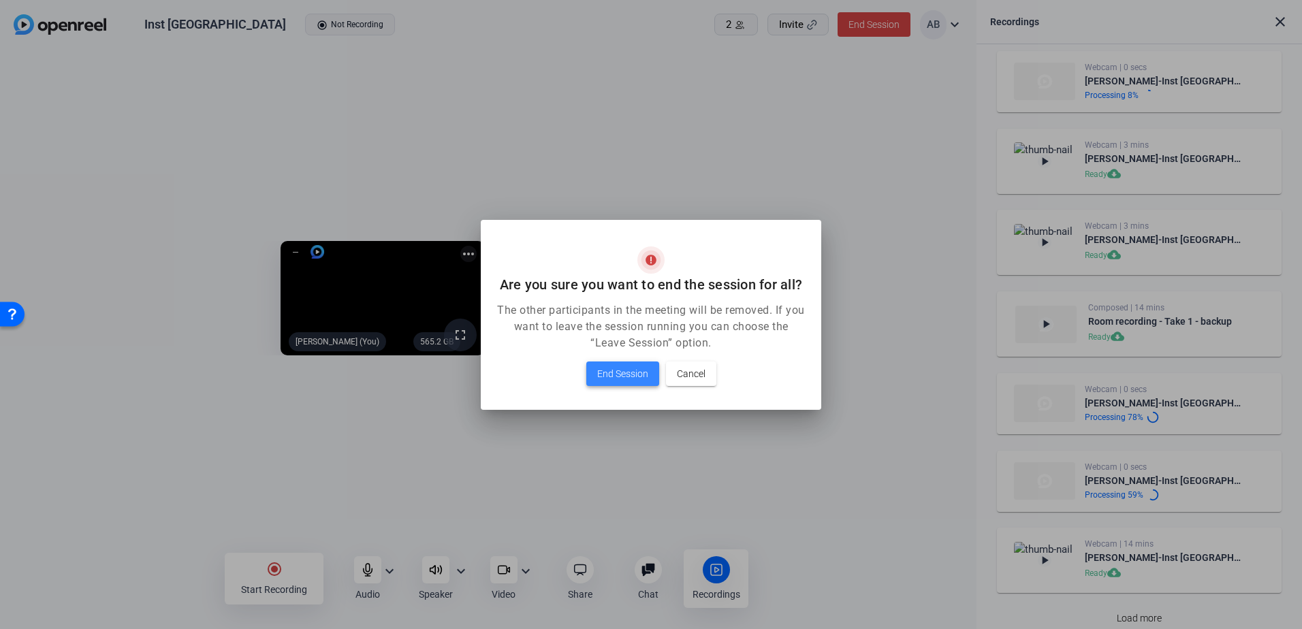
click at [638, 366] on span "End Session" at bounding box center [622, 374] width 51 height 16
